Goal: Find specific page/section: Find specific page/section

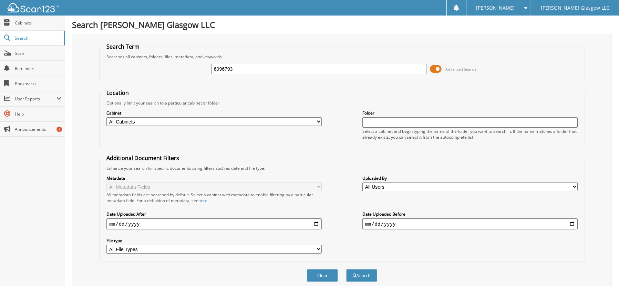
type input "6096793"
click at [346, 269] on button "Search" at bounding box center [361, 275] width 31 height 13
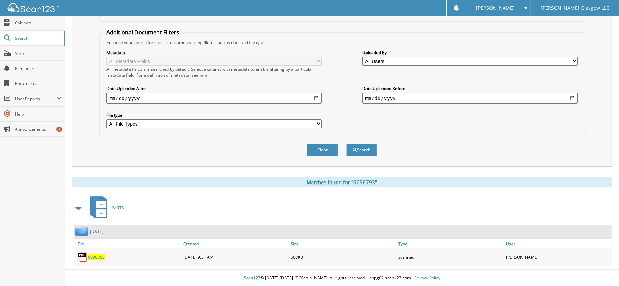
click at [101, 255] on span "6096793" at bounding box center [96, 257] width 17 height 6
click at [102, 257] on span "6096793" at bounding box center [96, 257] width 17 height 6
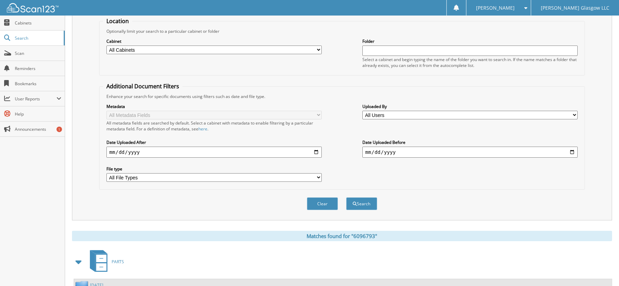
scroll to position [0, 0]
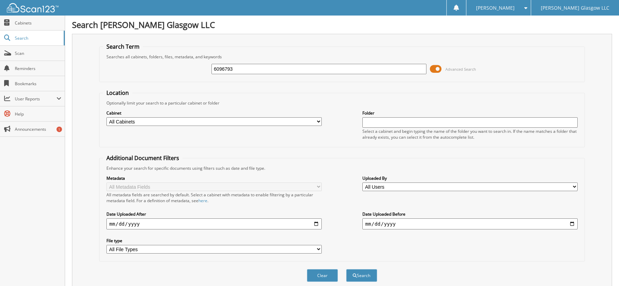
drag, startPoint x: 247, startPoint y: 66, endPoint x: 190, endPoint y: 72, distance: 57.2
click at [190, 72] on div "6096793 Advanced Search" at bounding box center [342, 69] width 478 height 19
paste input "5991"
type input "6095991"
click at [346, 269] on button "Search" at bounding box center [361, 275] width 31 height 13
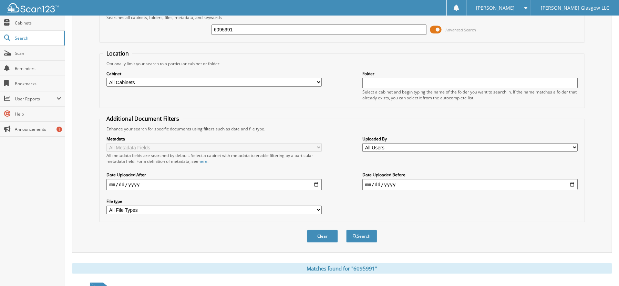
scroll to position [125, 0]
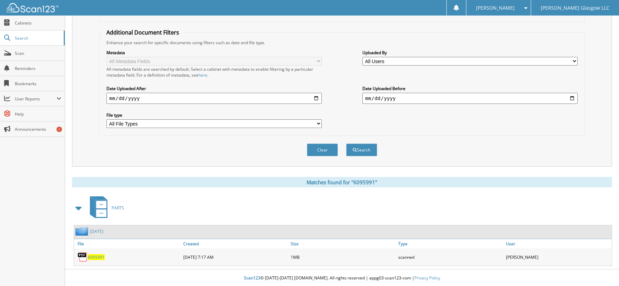
click at [98, 256] on span "6095991" at bounding box center [96, 257] width 17 height 6
